Goal: Find specific page/section: Find specific page/section

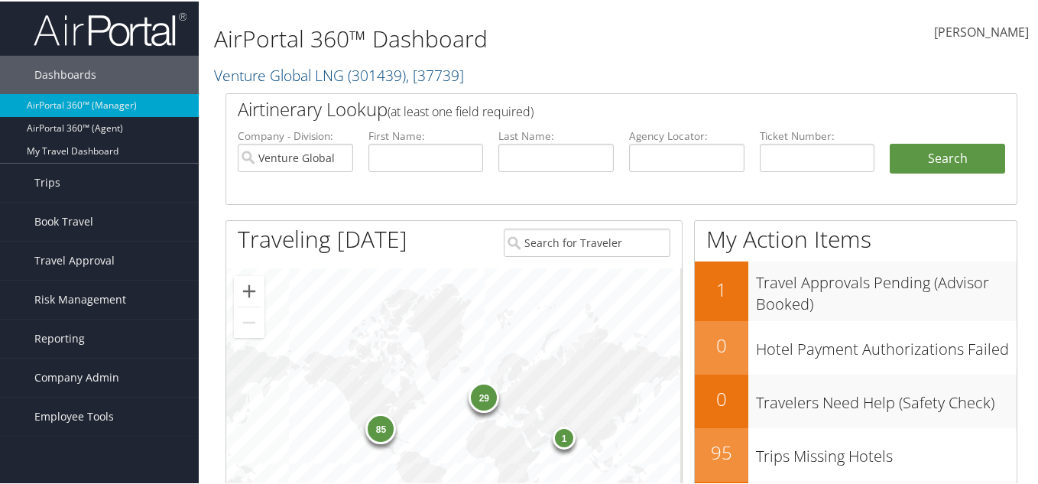
click at [660, 103] on h2 "Airtinerary Lookup (at least one field required)" at bounding box center [588, 108] width 701 height 26
click at [104, 389] on span "Company Admin" at bounding box center [76, 376] width 85 height 38
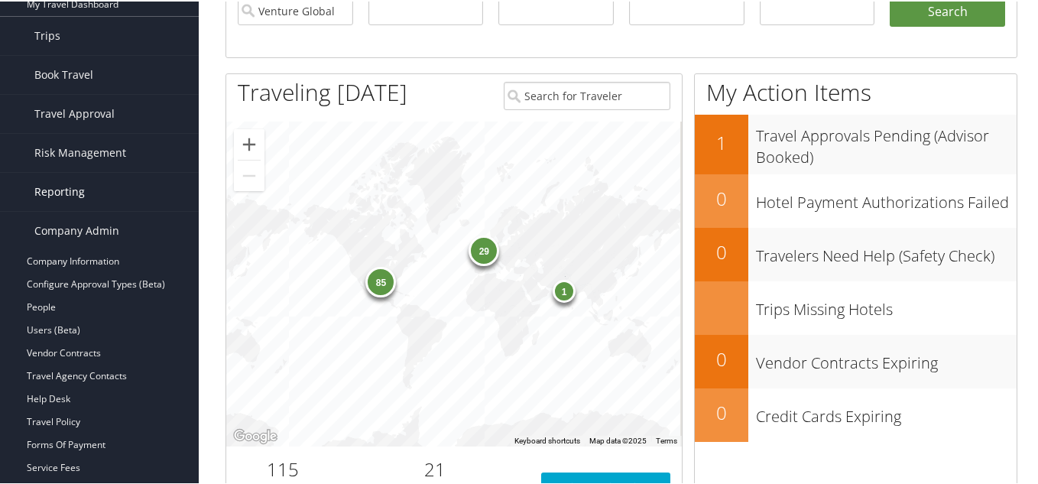
scroll to position [153, 0]
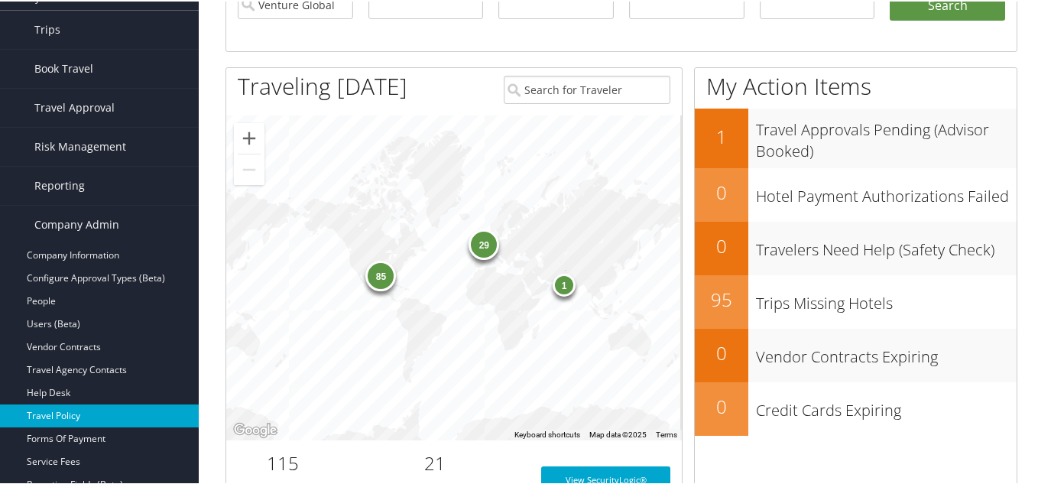
click at [144, 408] on link "Travel Policy" at bounding box center [99, 414] width 199 height 23
